Goal: Task Accomplishment & Management: Complete application form

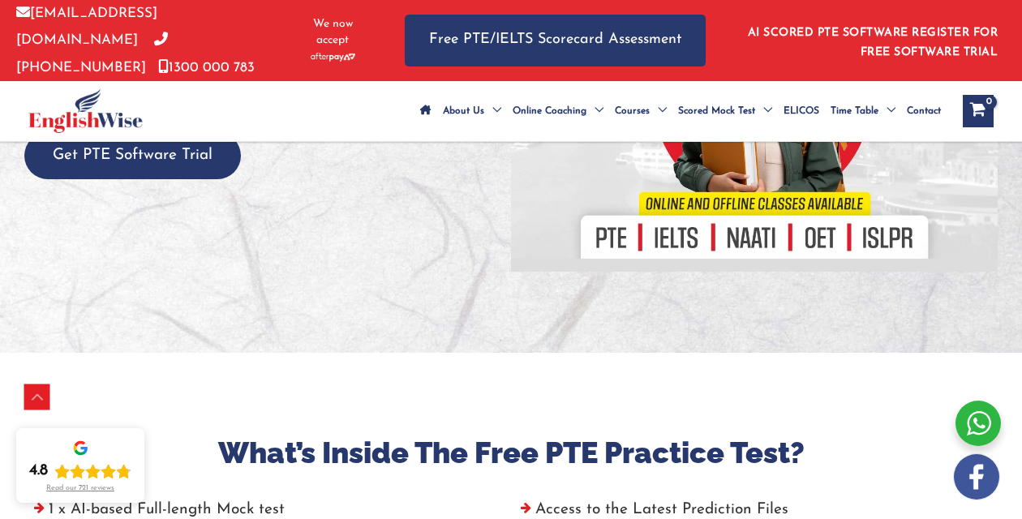
scroll to position [300, 0]
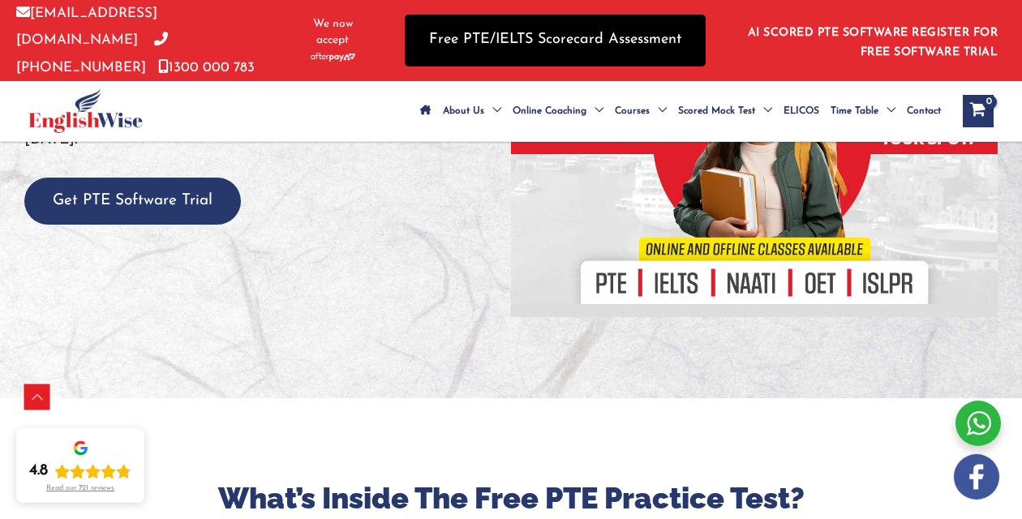
click at [531, 45] on link "Free PTE/IELTS Scorecard Assessment" at bounding box center [555, 40] width 301 height 51
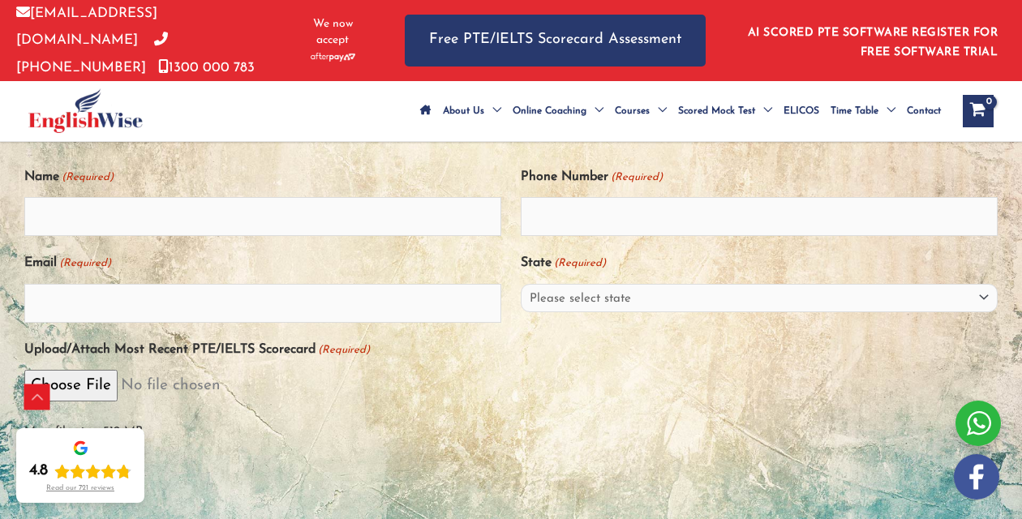
scroll to position [324, 0]
